Goal: Task Accomplishment & Management: Manage account settings

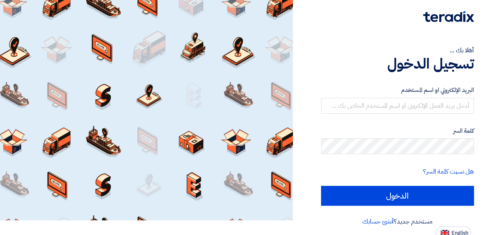
scroll to position [16, 0]
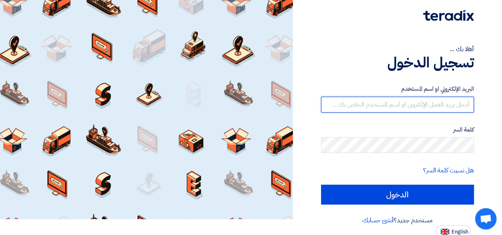
click at [387, 101] on input "text" at bounding box center [397, 105] width 153 height 16
type input "س"
type input "[PERSON_NAME][EMAIL_ADDRESS][DOMAIN_NAME]"
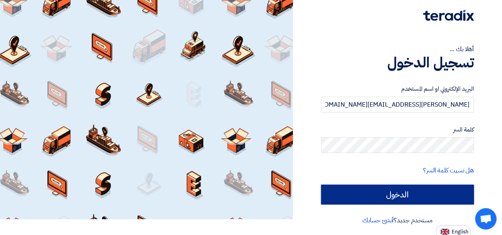
click at [395, 190] on input "الدخول" at bounding box center [397, 195] width 153 height 20
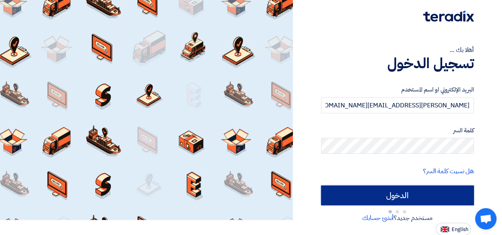
type input "Sign in"
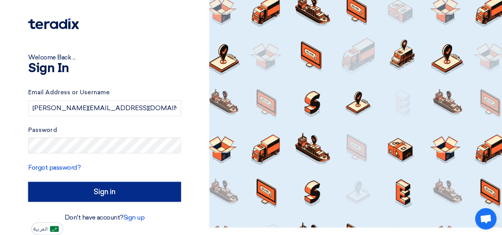
scroll to position [7, 0]
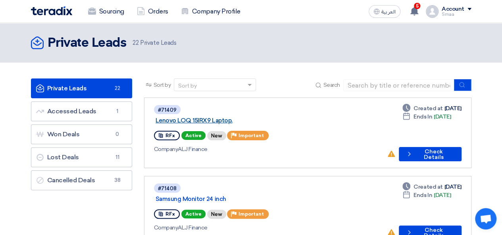
click at [187, 117] on link "Lenovo LOQ 15IRX9 Laptop." at bounding box center [255, 120] width 198 height 7
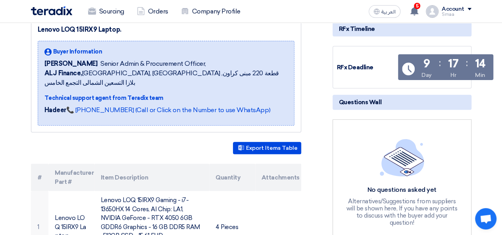
scroll to position [159, 0]
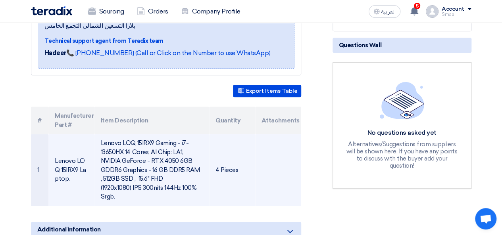
drag, startPoint x: 102, startPoint y: 134, endPoint x: 138, endPoint y: 186, distance: 63.1
click at [138, 186] on td "Lenovo LOQ 15IRX9 Gaming - i7-13650HX 14 Cores, AI Chip: LA1, NVIDIA GeForce - …" at bounding box center [151, 170] width 115 height 72
copy td "Lenovo LOQ 15IRX9 Gaming - i7-13650HX 14 Cores, AI Chip: LA1, NVIDIA GeForce - …"
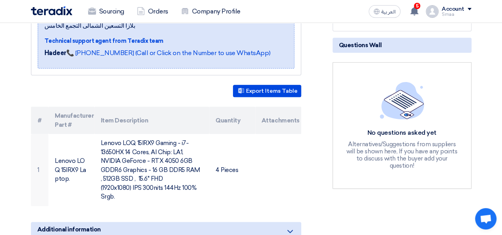
click at [367, 202] on div "RFx Timeline RFx Deadline Time Remaining 9 Day : 17 Hr : 14 Min Questions Wall …" at bounding box center [401, 141] width 151 height 360
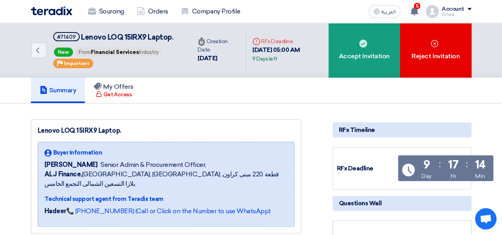
scroll to position [0, 0]
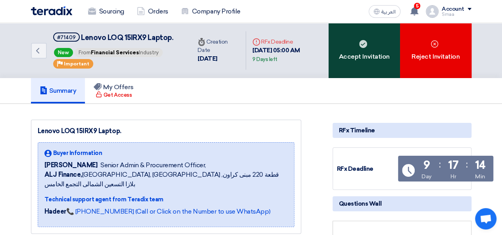
click at [358, 69] on div "Accept Invitation" at bounding box center [363, 50] width 71 height 55
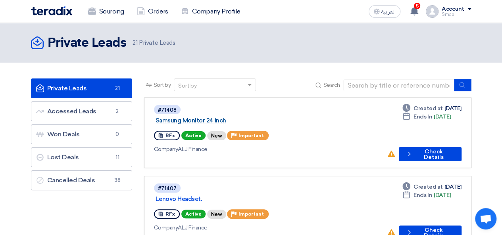
click at [197, 117] on link "Samsung Monitor 24 inch" at bounding box center [255, 120] width 198 height 7
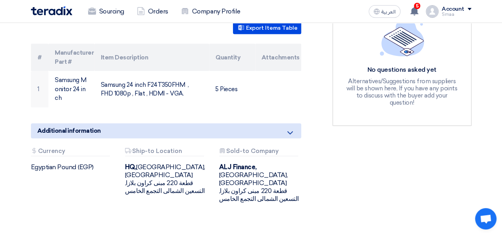
scroll to position [222, 0]
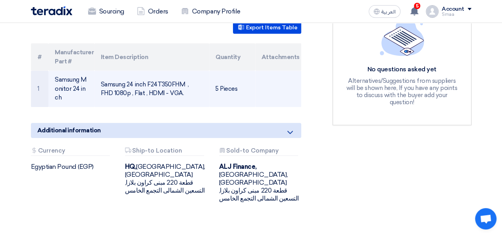
drag, startPoint x: 174, startPoint y: 83, endPoint x: 102, endPoint y: 72, distance: 73.4
click at [102, 72] on td "Samsung 24 inch F24T350FHM , FHD 1080p , Flat , HDMI - VGA." at bounding box center [151, 89] width 115 height 36
copy td "Samsung 24 inch F24T350FHM , FHD 1080p , Flat , HDMI - VGA."
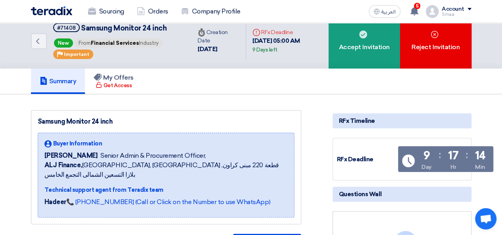
scroll to position [0, 0]
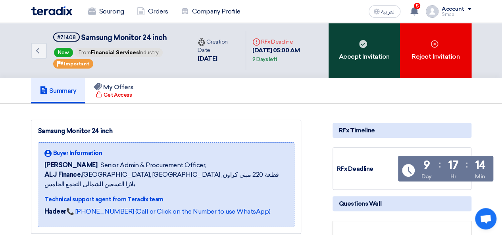
click at [331, 69] on div "Accept Invitation" at bounding box center [363, 50] width 71 height 55
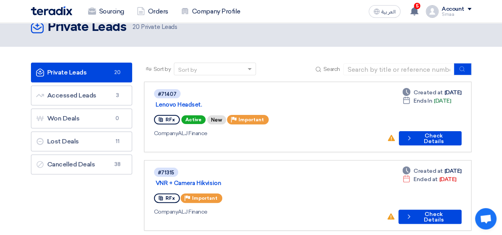
scroll to position [32, 0]
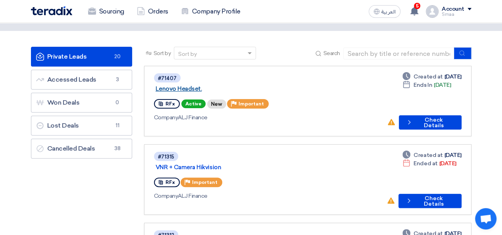
click at [197, 85] on link "Lenovo Headset." at bounding box center [255, 88] width 198 height 7
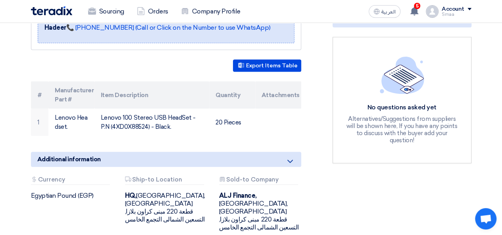
scroll to position [190, 0]
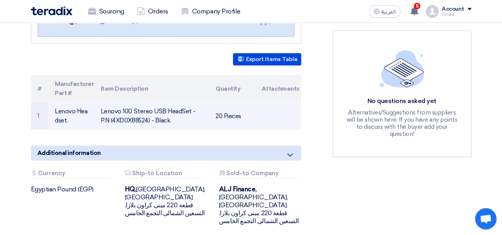
click at [142, 111] on td "Lenovo 100 Stereo USB HeadSet - P.N (4XD0X88524) - Black." at bounding box center [151, 115] width 115 height 27
copy tr "Lenovo 100 Stereo USB HeadSet - P.N (4XD0X88524) - Black."
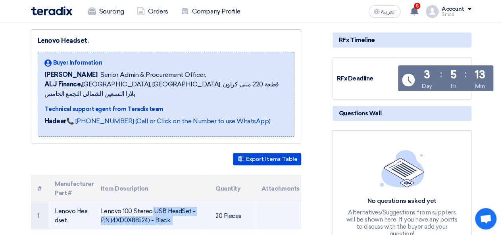
scroll to position [0, 0]
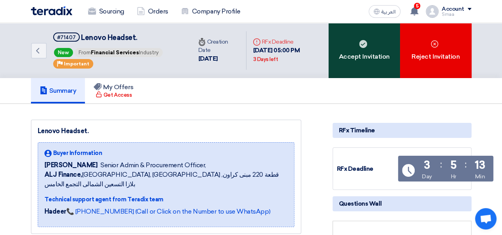
click at [331, 64] on div "Accept Invitation" at bounding box center [363, 50] width 71 height 55
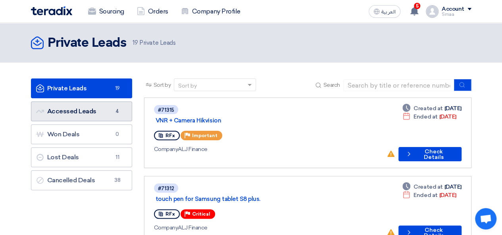
click at [60, 115] on link "Accessed Leads Accessed Leads 4" at bounding box center [81, 112] width 101 height 20
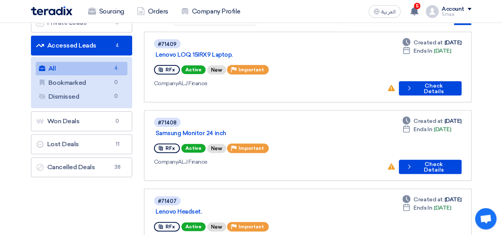
scroll to position [71, 0]
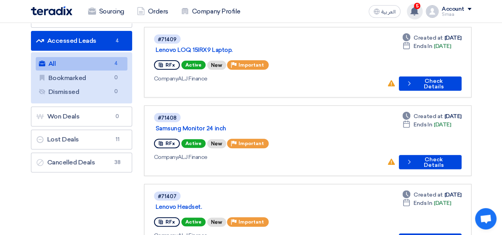
click at [416, 13] on use at bounding box center [414, 11] width 8 height 9
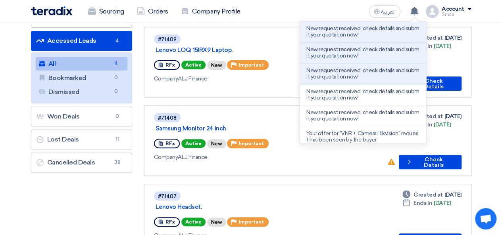
click at [338, 7] on div "Sourcing Orders Company Profile العربية ع New request received, check details a…" at bounding box center [251, 11] width 452 height 23
